Goal: Task Accomplishment & Management: Use online tool/utility

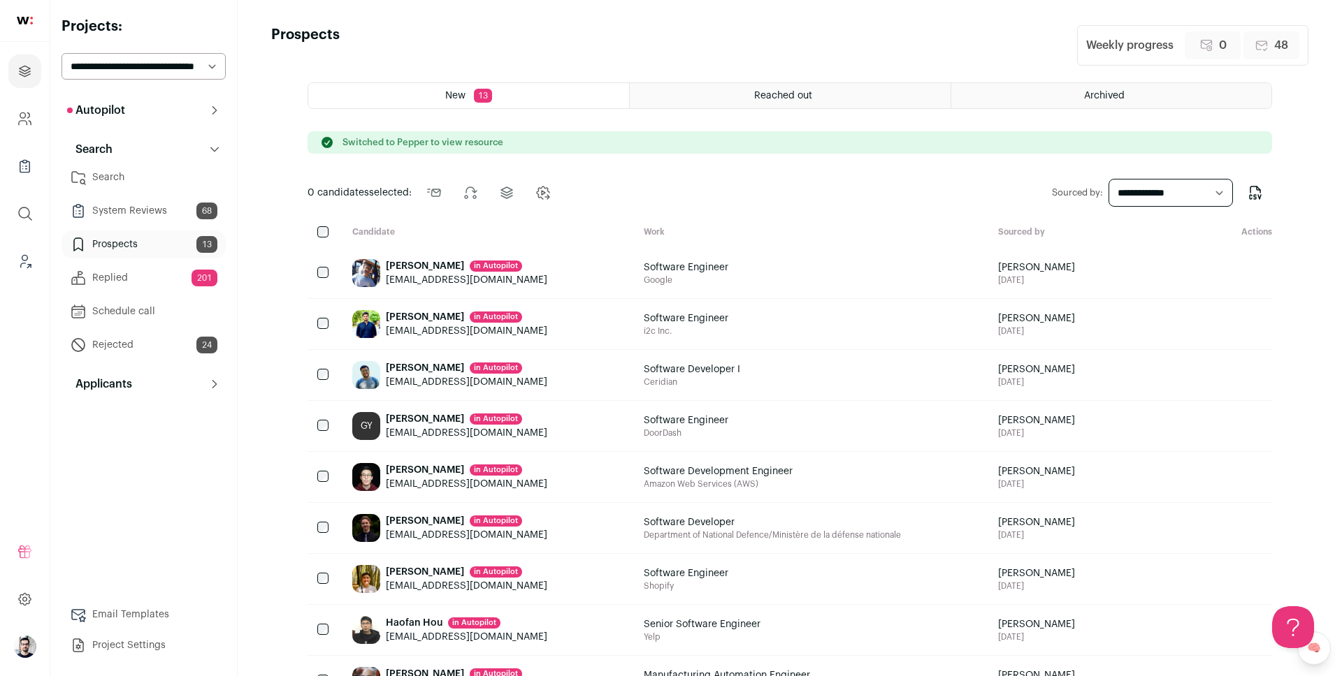
click at [763, 91] on span "Reached out" at bounding box center [783, 96] width 58 height 10
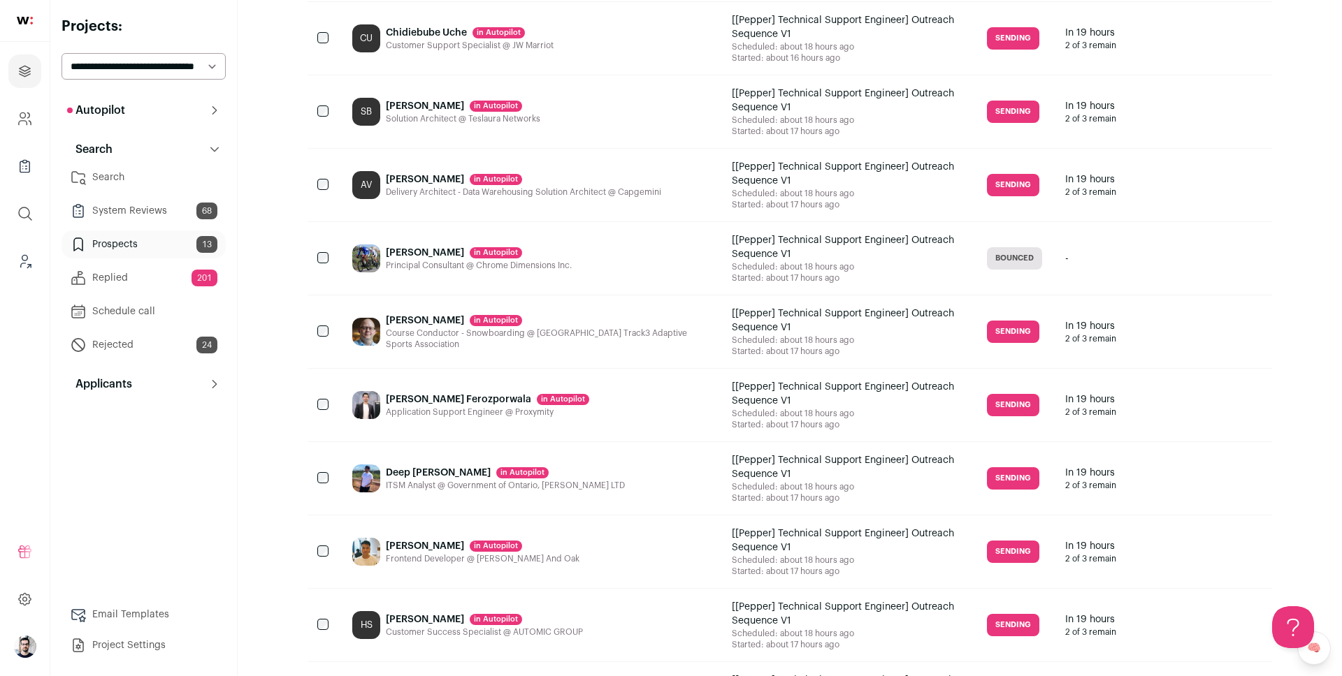
scroll to position [1431, 0]
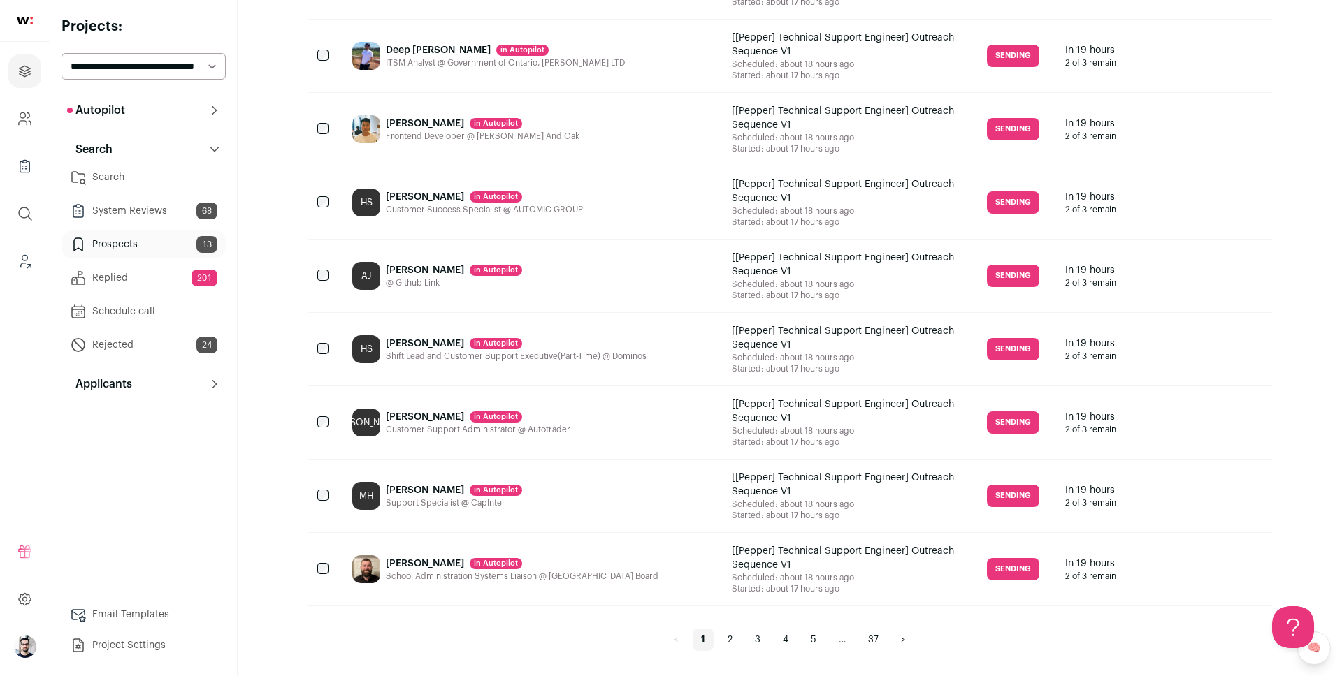
click at [788, 636] on link "4" at bounding box center [785, 640] width 22 height 22
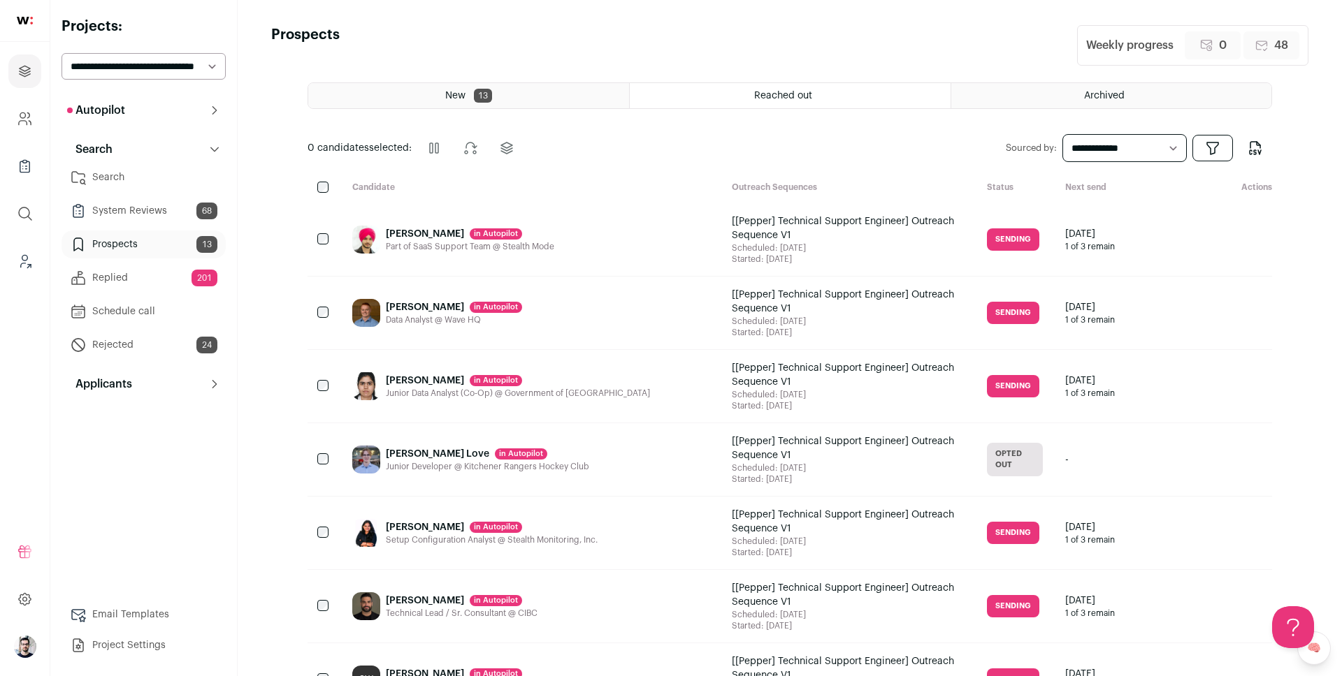
click at [590, 291] on div "Tye Rooth in Autopilot Data Analyst @ Wave HQ" at bounding box center [530, 313] width 379 height 73
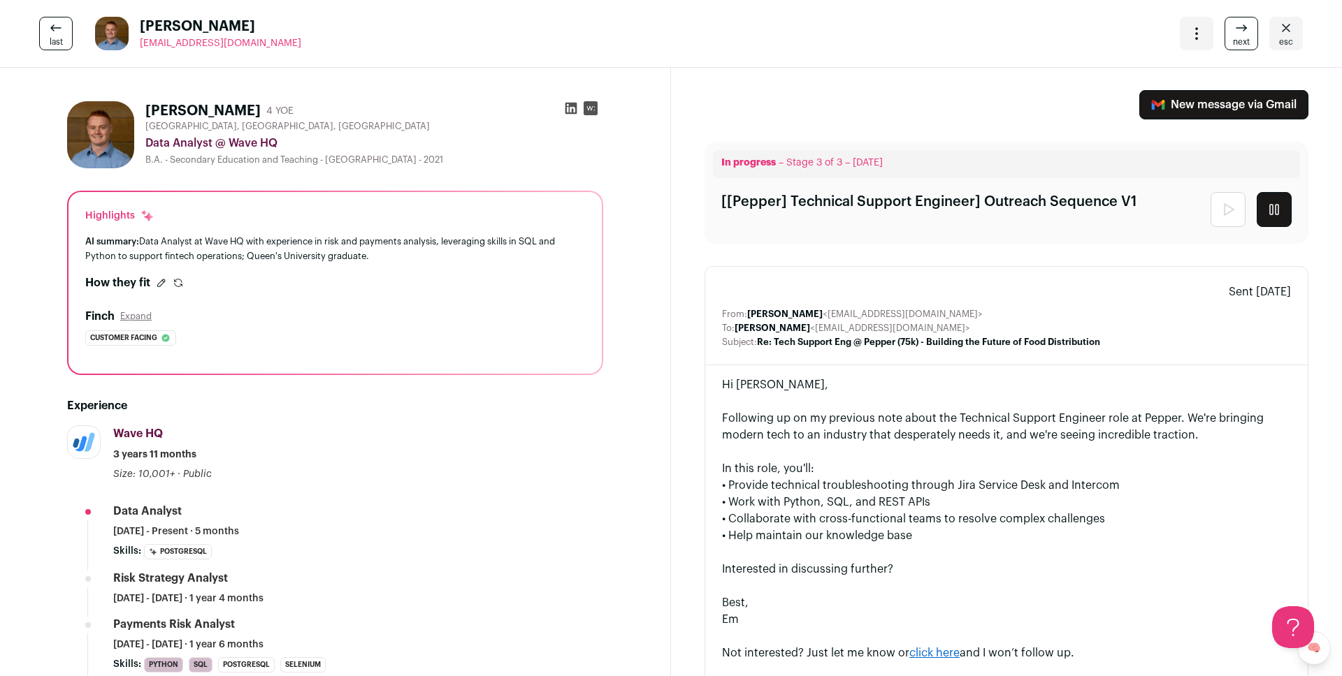
click at [1184, 32] on div "Open dropdown" at bounding box center [1196, 34] width 34 height 34
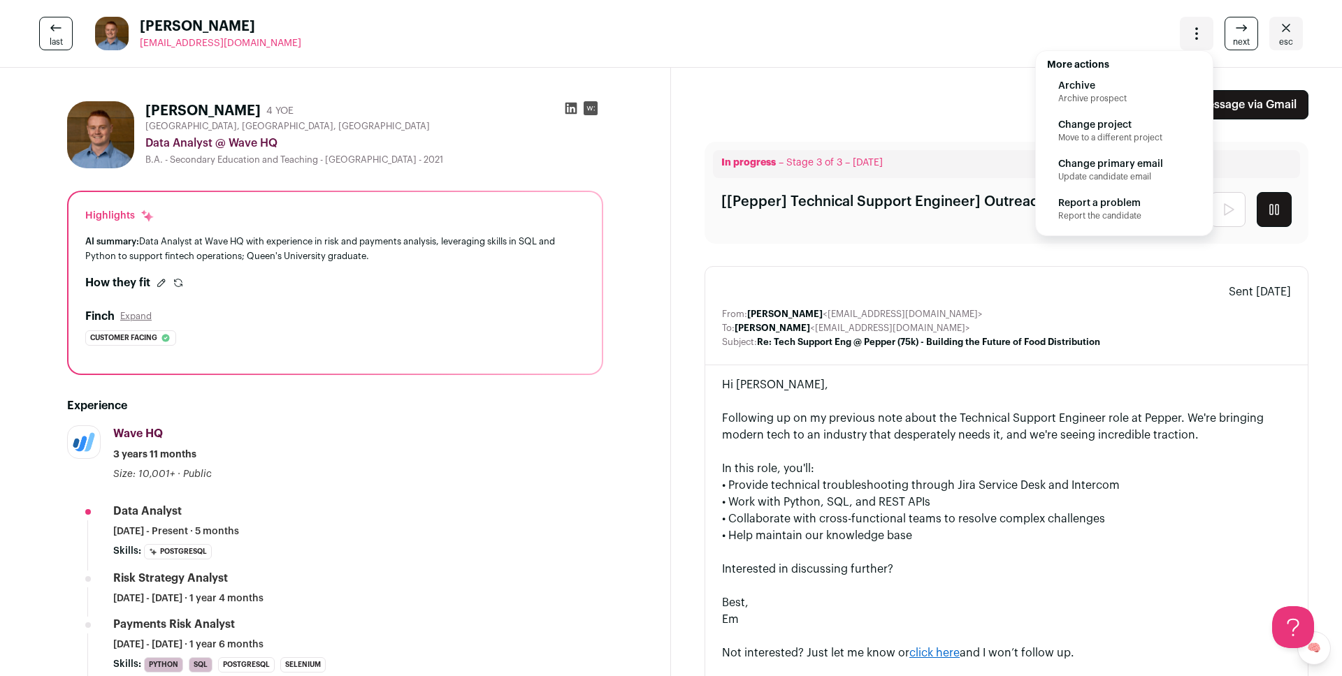
click at [1274, 37] on link "esc" at bounding box center [1286, 34] width 34 height 34
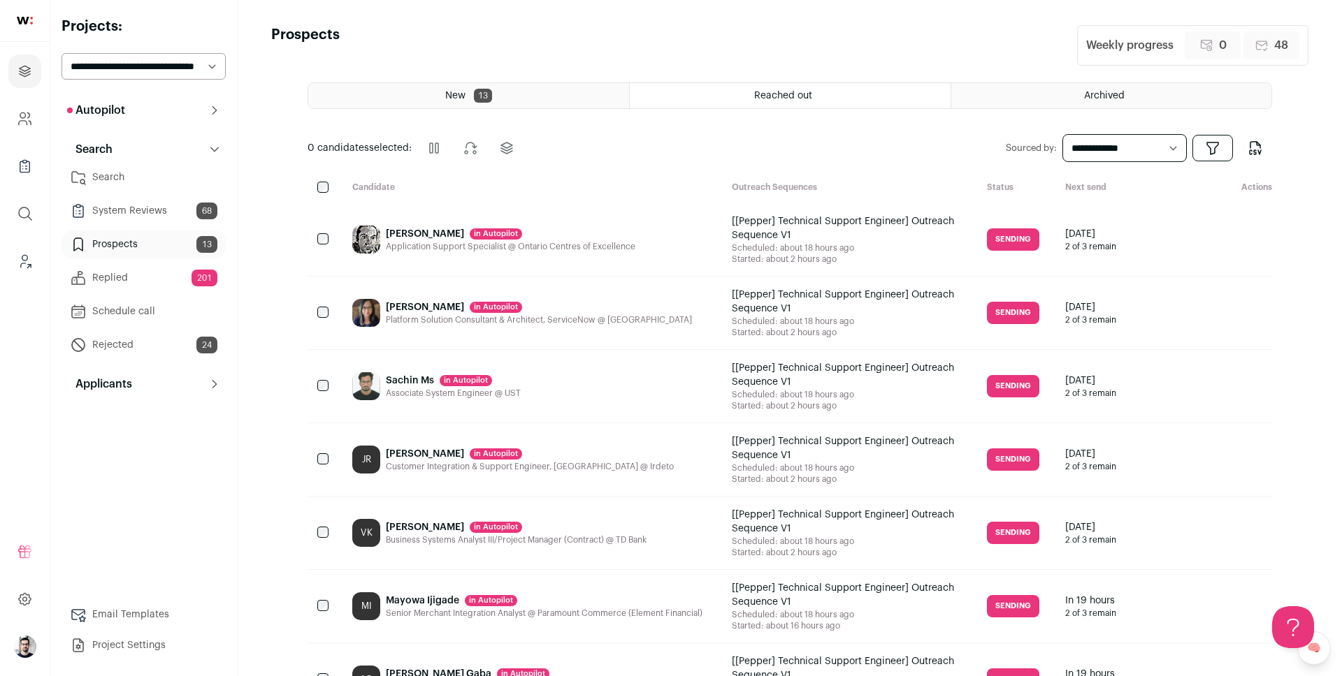
click at [541, 241] on div "Application Support Specialist @ Ontario Centres of Excellence" at bounding box center [510, 246] width 249 height 11
click at [1219, 242] on icon at bounding box center [1218, 239] width 17 height 17
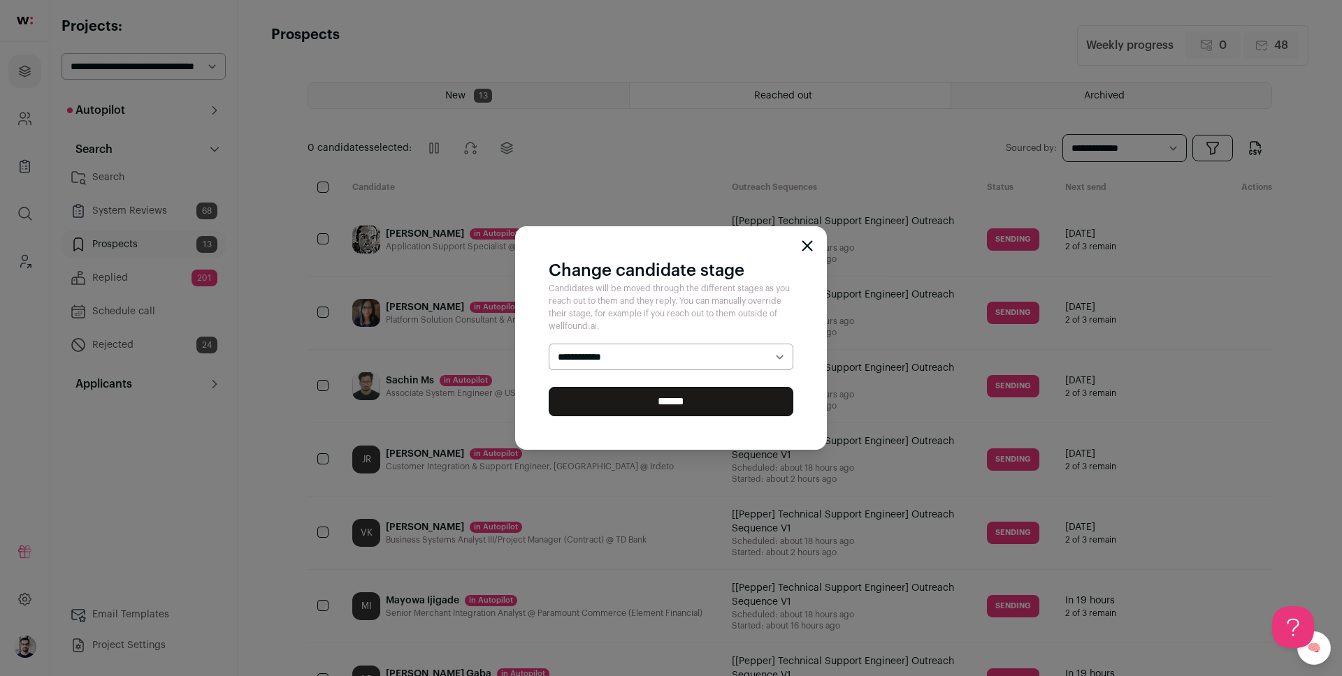
click at [755, 356] on select "**********" at bounding box center [671, 357] width 245 height 27
click at [809, 240] on icon "Close modal" at bounding box center [806, 245] width 11 height 11
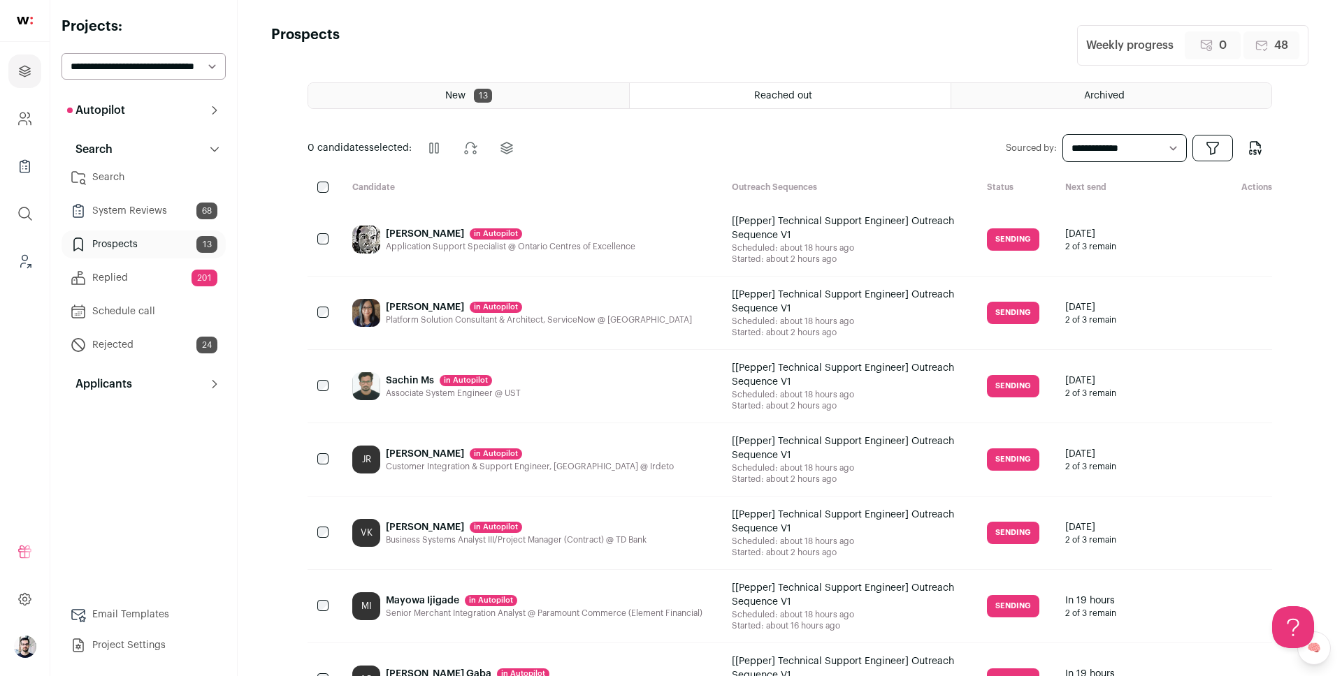
click at [813, 143] on div "0 candidates selected: Pause outreach Change stage Change project Add candidate…" at bounding box center [789, 148] width 964 height 34
click at [21, 20] on img at bounding box center [25, 21] width 16 height 8
click at [1012, 84] on div "Archived" at bounding box center [1111, 95] width 320 height 25
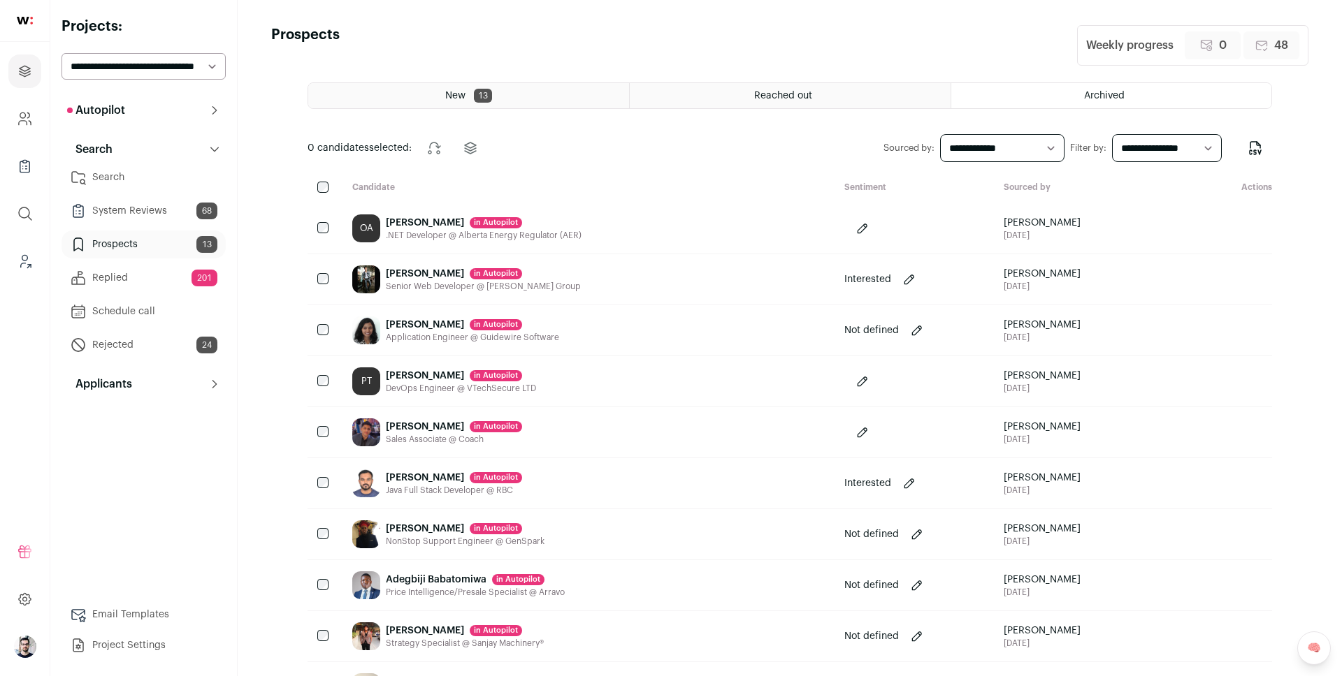
click at [797, 97] on html "Projects Company and ATS Settings Company Lists (Experimental) Global Search Le…" at bounding box center [671, 395] width 1342 height 790
click at [797, 97] on span "Reached out" at bounding box center [783, 96] width 58 height 10
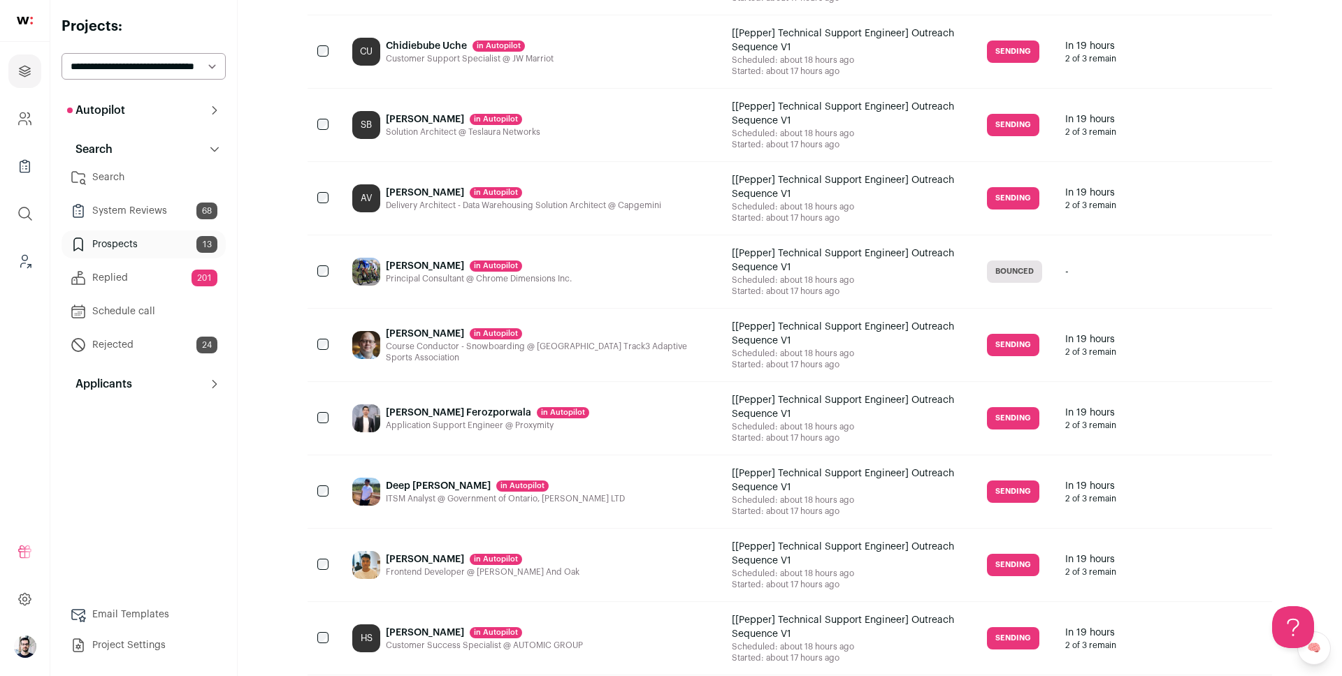
scroll to position [1431, 0]
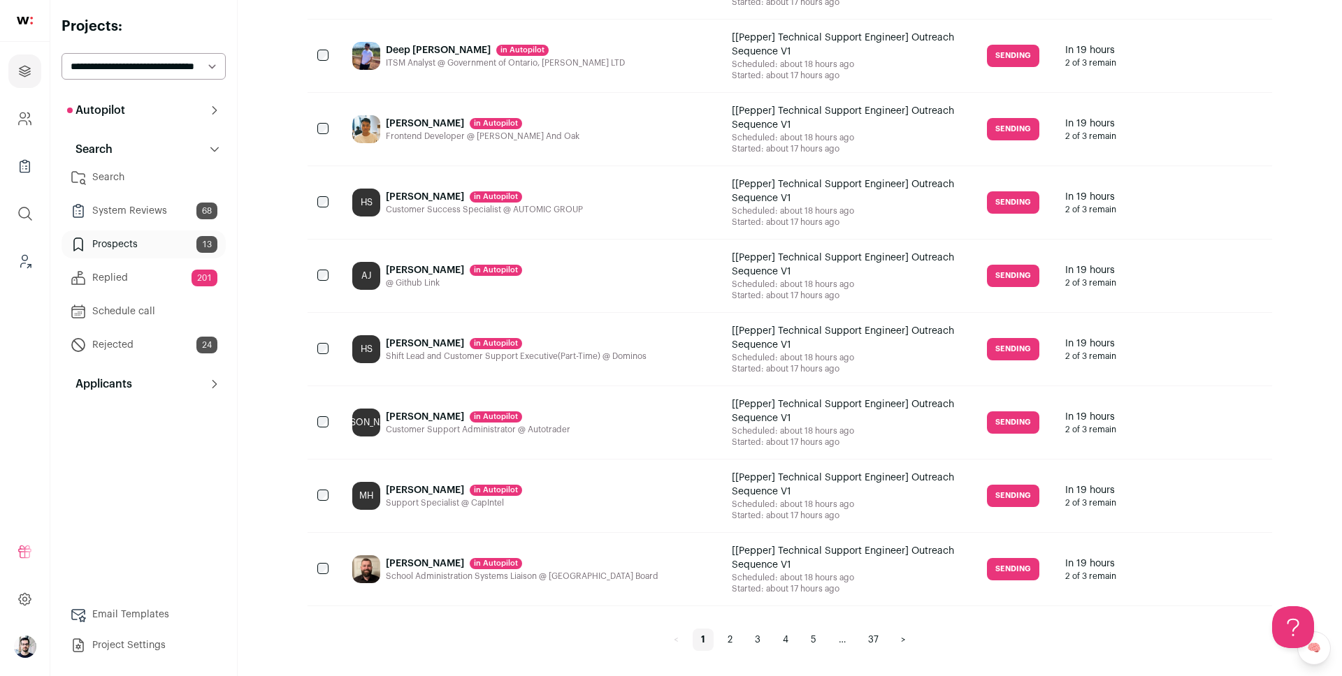
click at [793, 640] on link "4" at bounding box center [785, 640] width 22 height 22
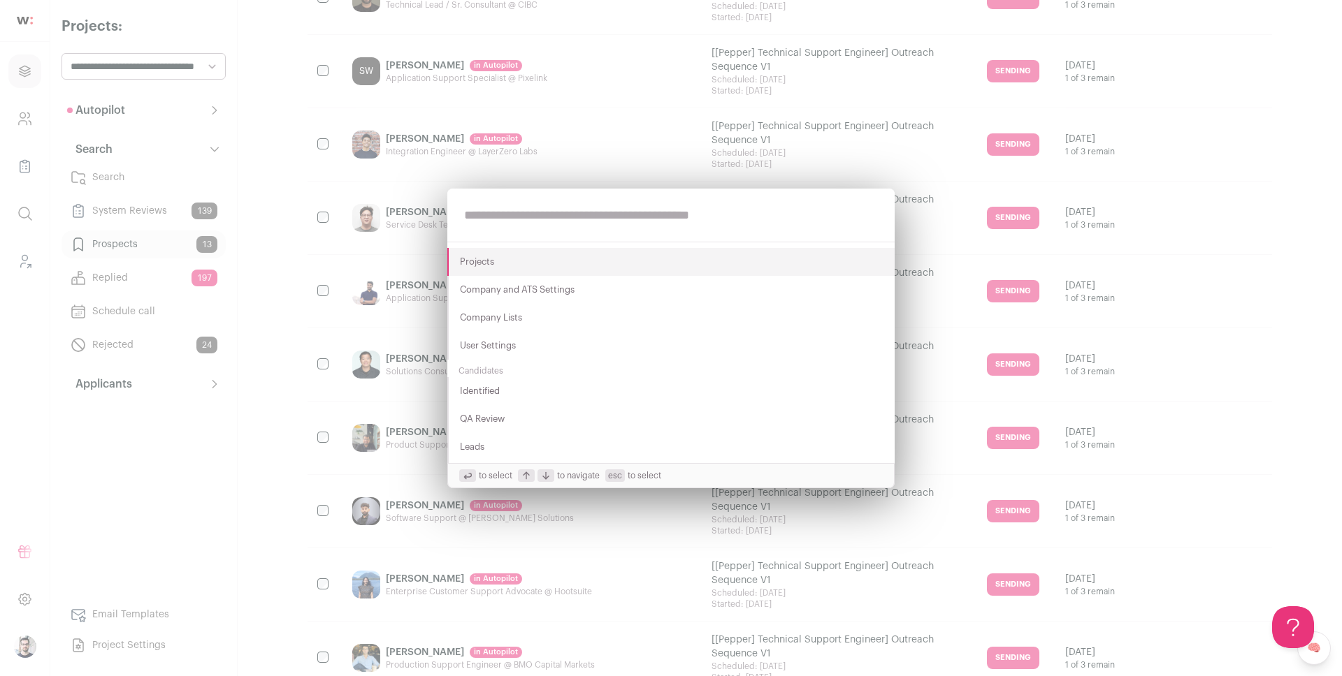
scroll to position [1012, 0]
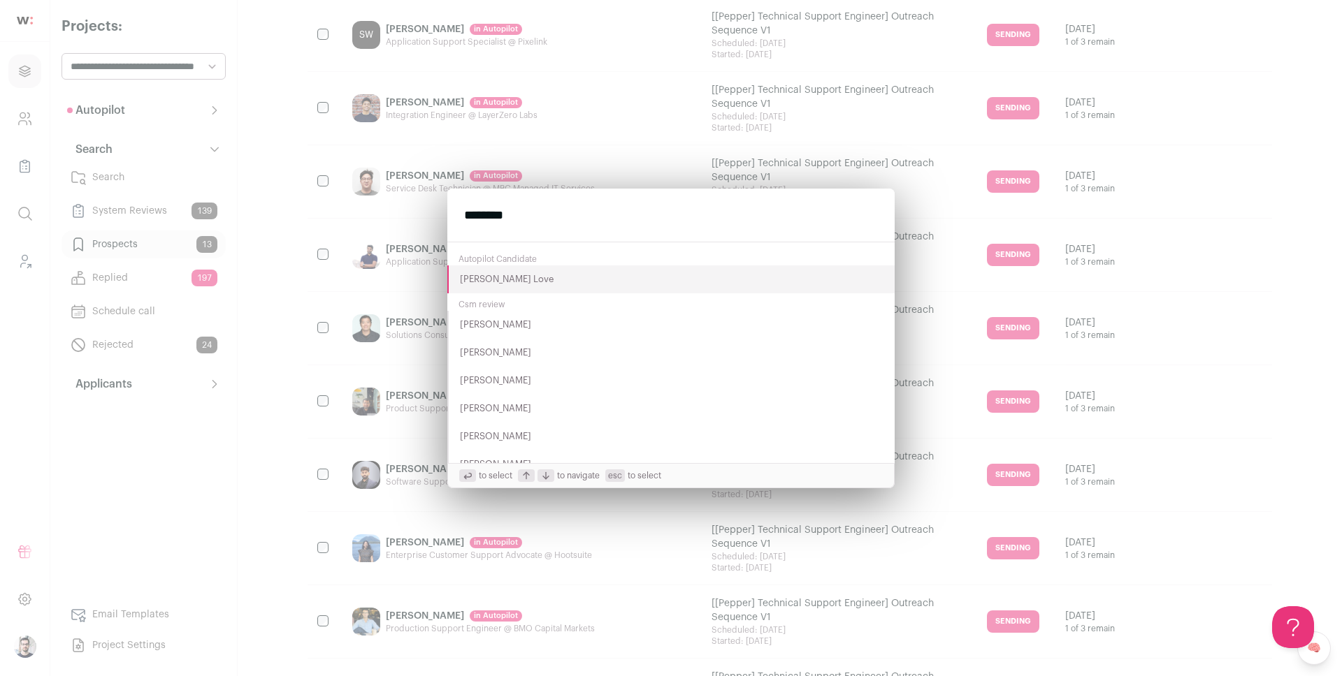
type input "********"
click at [502, 282] on button "Campbell Love" at bounding box center [670, 280] width 447 height 28
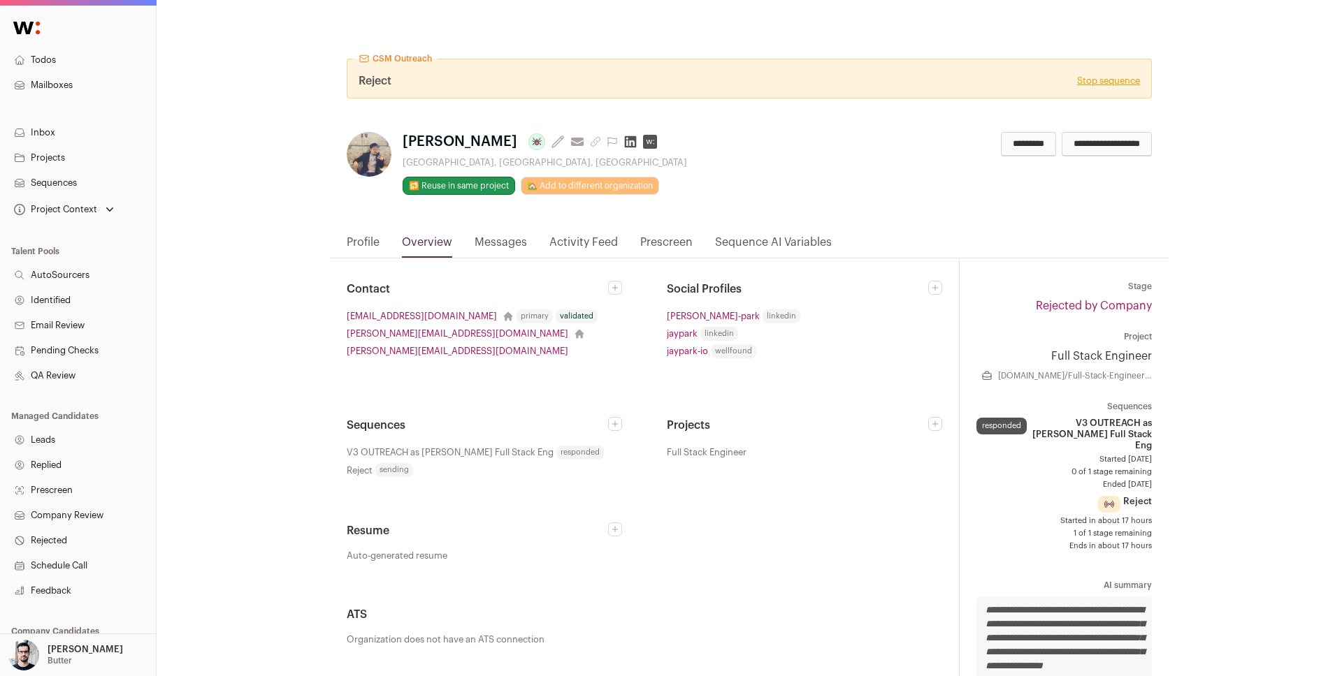
click at [498, 240] on link "Messages" at bounding box center [500, 246] width 52 height 24
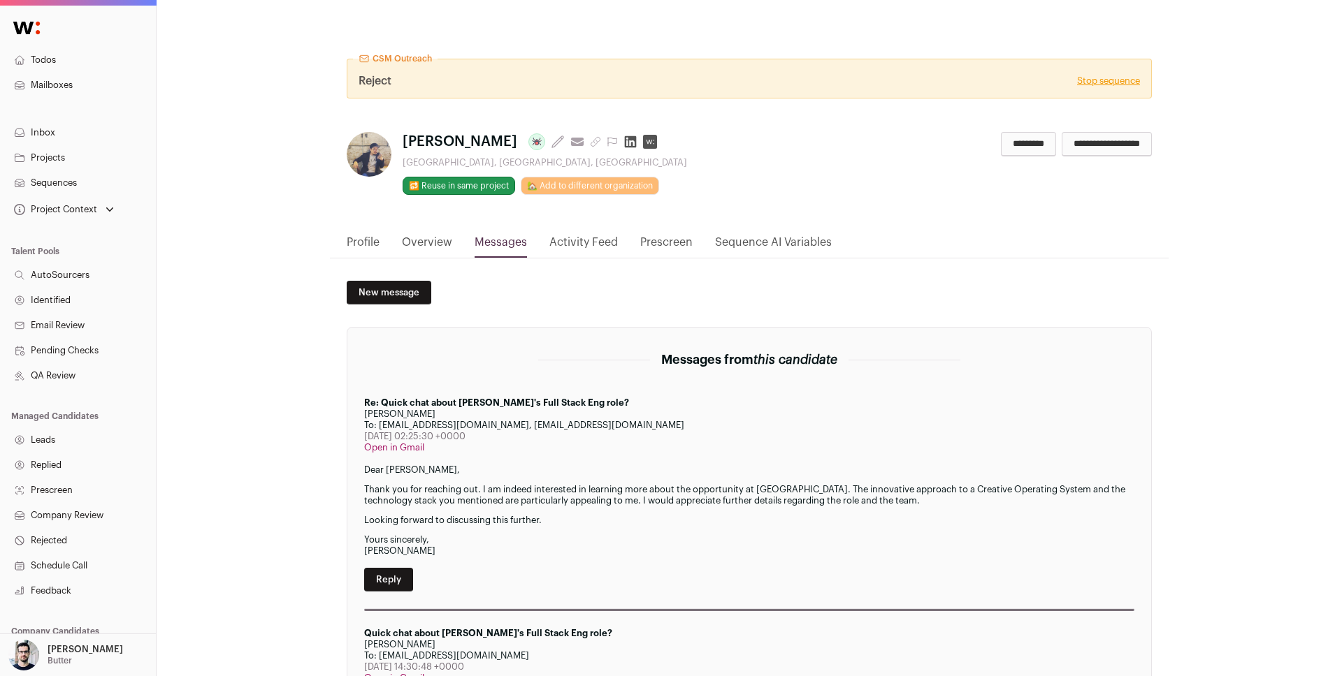
click at [380, 246] on nav "Profile Overview Messages Activity Feed Prescreen Sequence AI Variables" at bounding box center [749, 246] width 838 height 24
click at [423, 236] on link "Overview" at bounding box center [427, 246] width 50 height 24
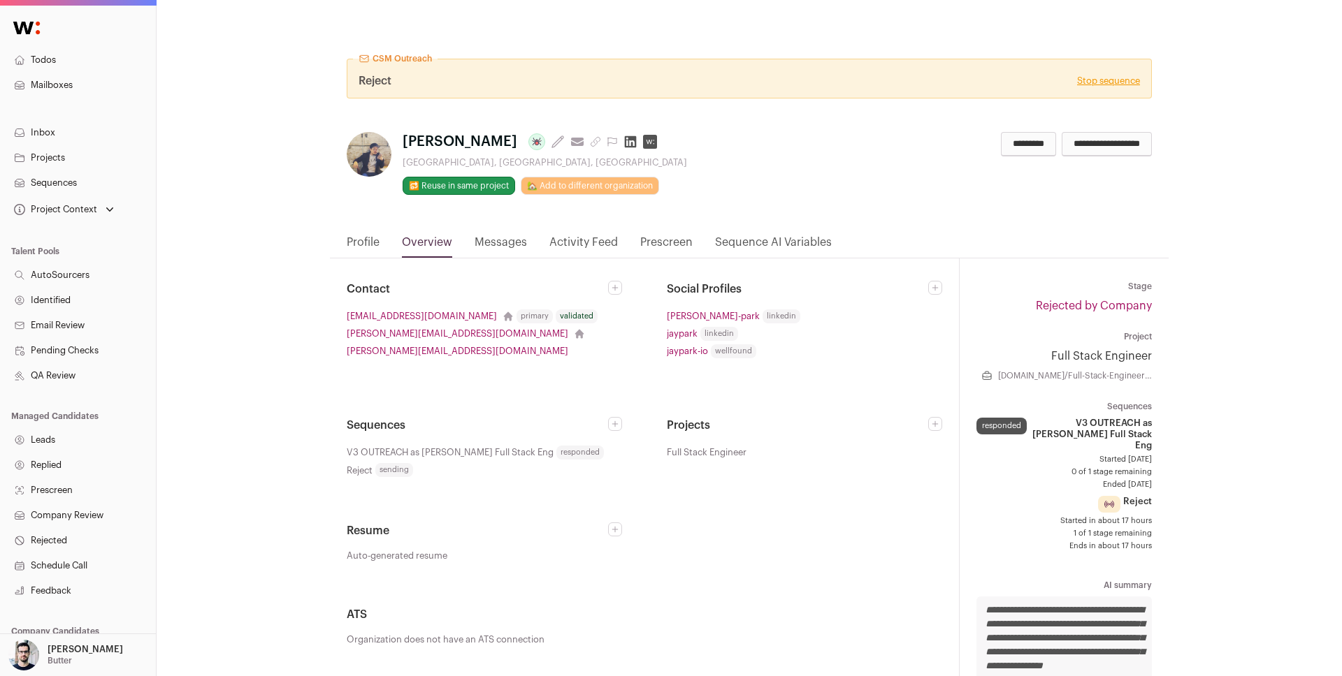
click at [511, 243] on link "Messages" at bounding box center [500, 246] width 52 height 24
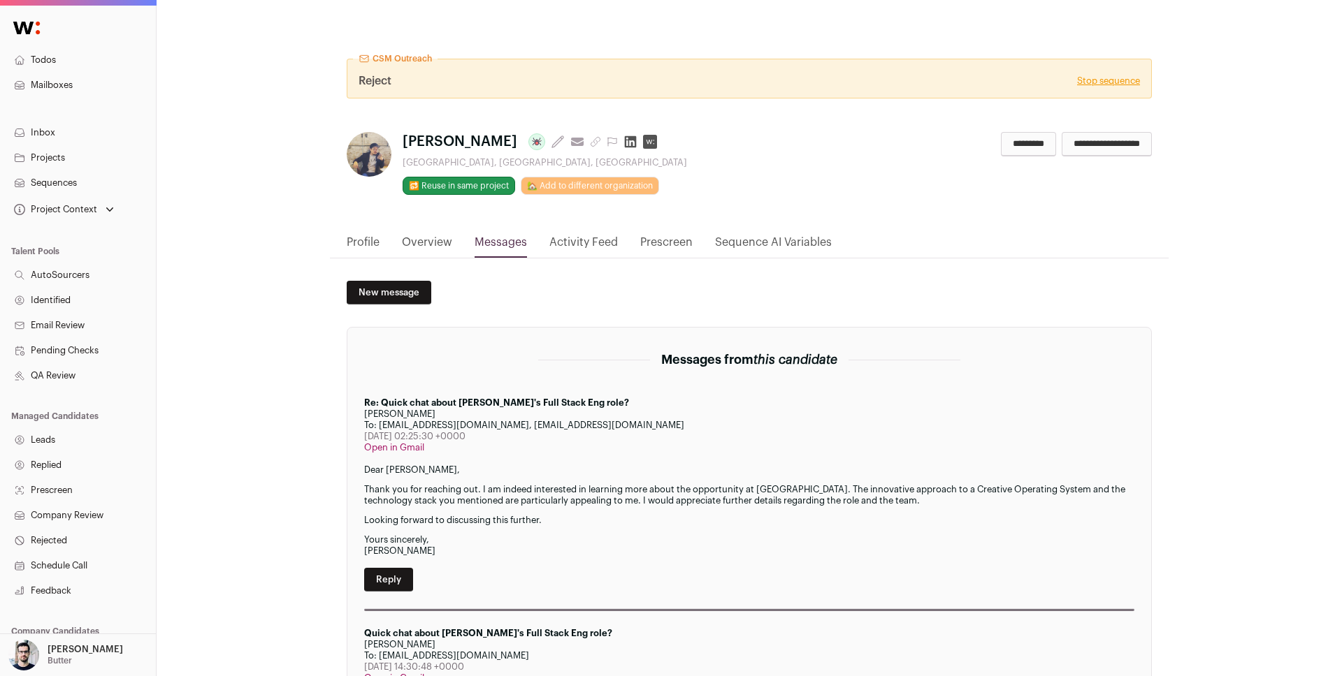
click at [90, 180] on link "Sequences" at bounding box center [78, 182] width 156 height 25
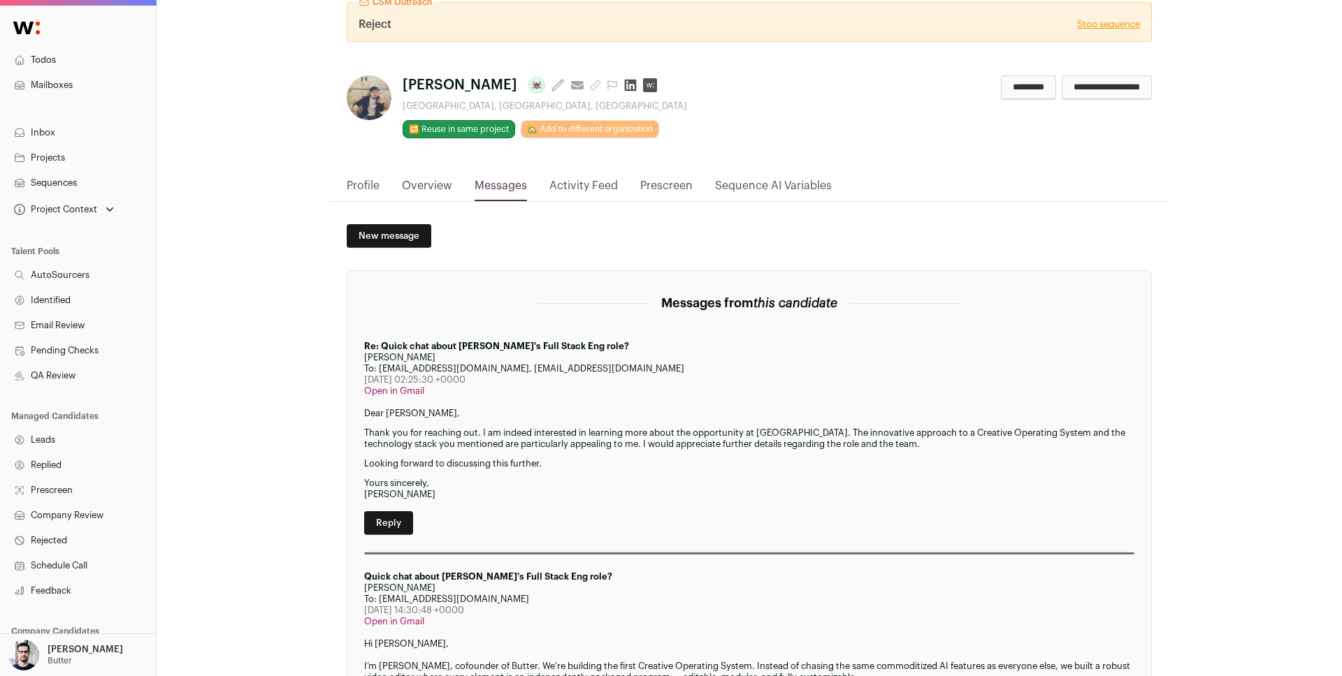
scroll to position [57, 0]
click at [523, 368] on div "To: jayjongcheolpark@gmail.com, nate@butter.hirewellfound.com" at bounding box center [749, 368] width 770 height 11
drag, startPoint x: 523, startPoint y: 368, endPoint x: 655, endPoint y: 368, distance: 132.1
click at [655, 368] on div "To: jayjongcheolpark@gmail.com, nate@butter.hirewellfound.com" at bounding box center [749, 368] width 770 height 11
click at [630, 367] on div "To: jayjongcheolpark@gmail.com, nate@butter.hirewellfound.com" at bounding box center [749, 368] width 770 height 11
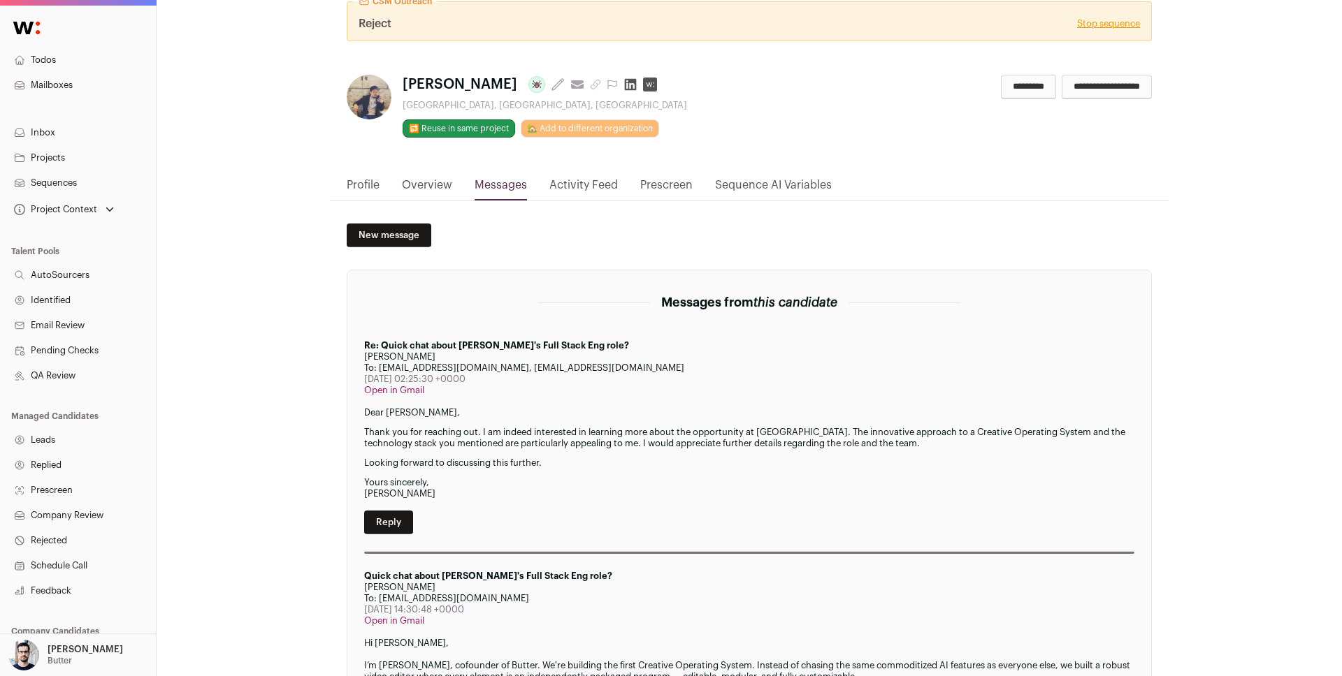
drag, startPoint x: 630, startPoint y: 367, endPoint x: 520, endPoint y: 368, distance: 110.4
click at [520, 368] on div "To: jayjongcheolpark@gmail.com, nate@butter.hirewellfound.com" at bounding box center [749, 368] width 770 height 11
